Goal: Find contact information: Find contact information

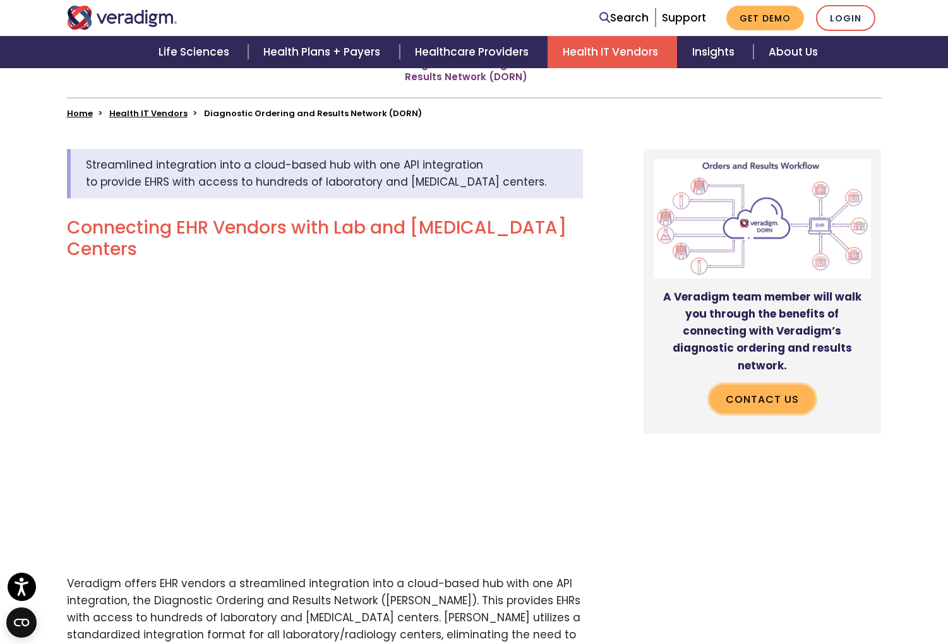
click at [773, 387] on link "Contact Us" at bounding box center [762, 399] width 106 height 29
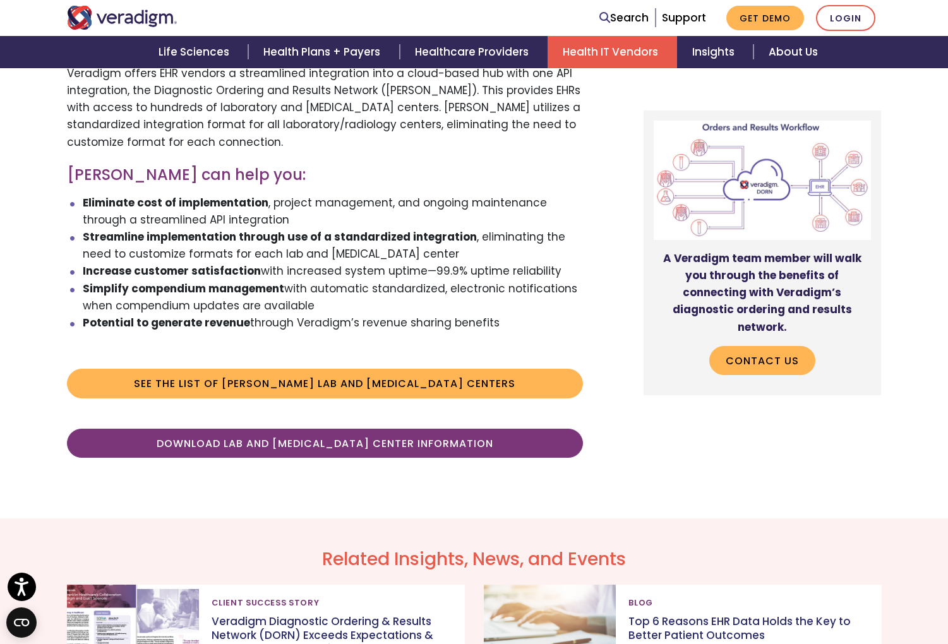
scroll to position [744, 0]
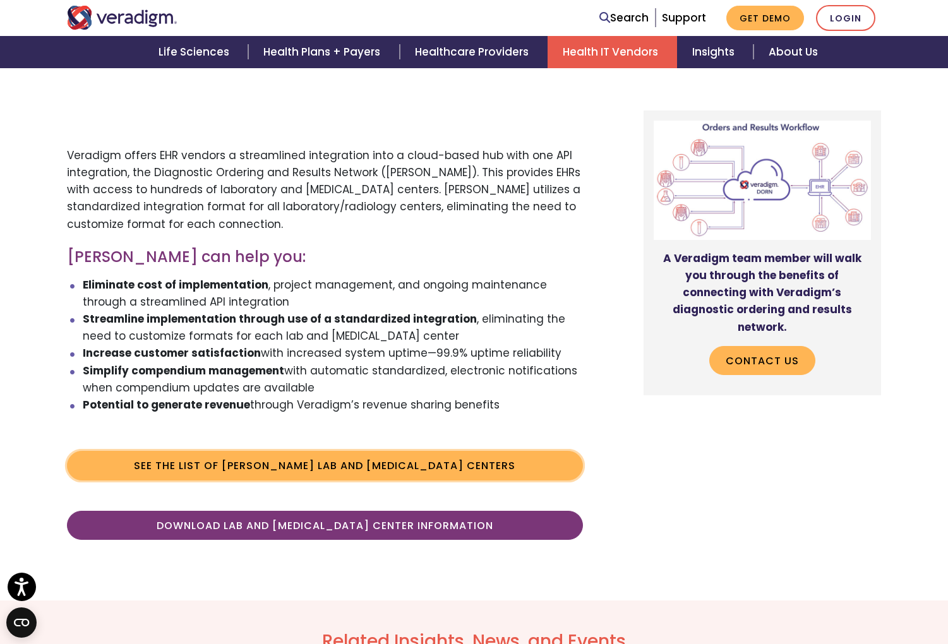
click at [290, 455] on link "See the list of DORN Lab and Radiology Centers" at bounding box center [325, 465] width 516 height 29
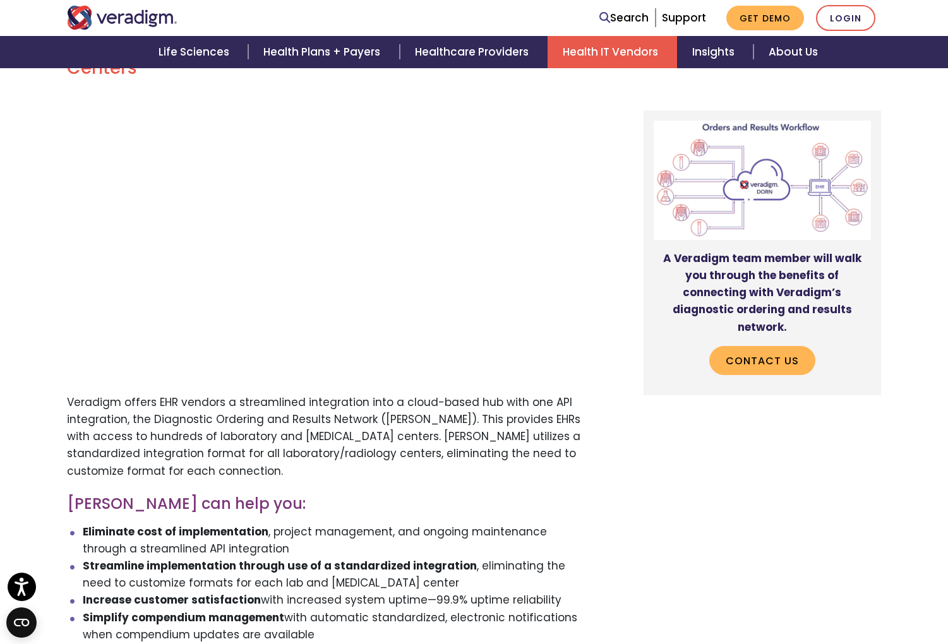
scroll to position [365, 0]
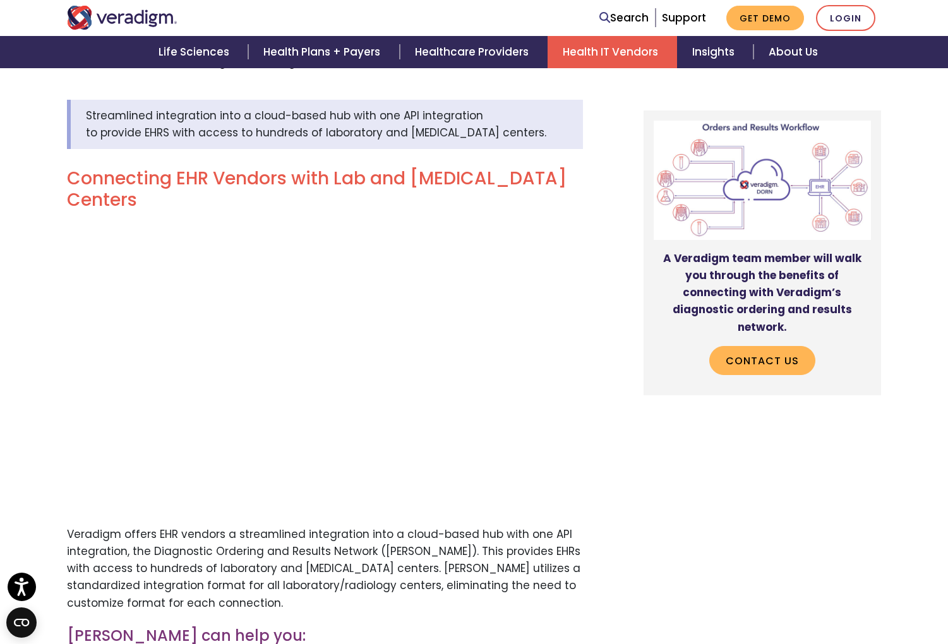
click at [285, 606] on div "Streamlined integration into a cloud-based hub with one API integration to prov…" at bounding box center [335, 514] width 556 height 829
